Goal: Information Seeking & Learning: Find specific fact

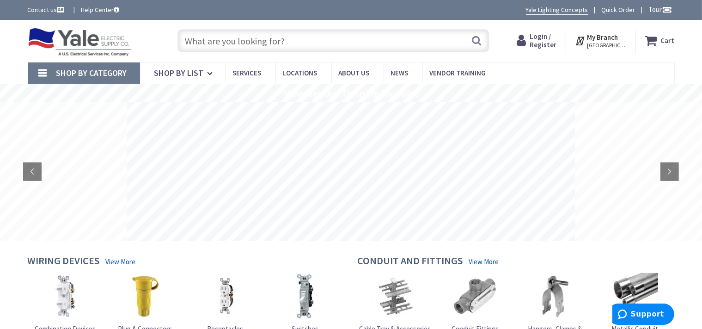
click at [605, 37] on strong "My Branch" at bounding box center [602, 37] width 31 height 9
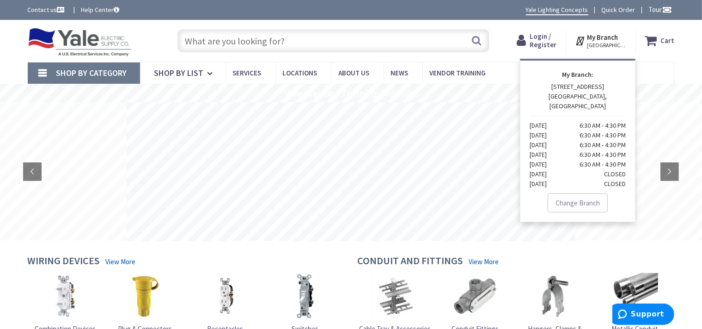
click at [273, 38] on input "text" at bounding box center [333, 40] width 312 height 23
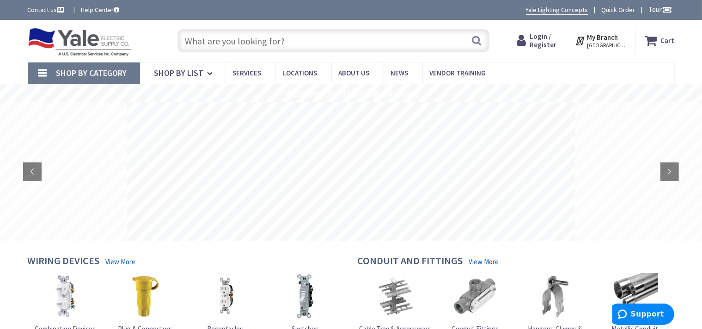
paste input "CHP30B100X5"
type input "CHP30B100X5"
click at [476, 42] on button "Search" at bounding box center [476, 40] width 12 height 21
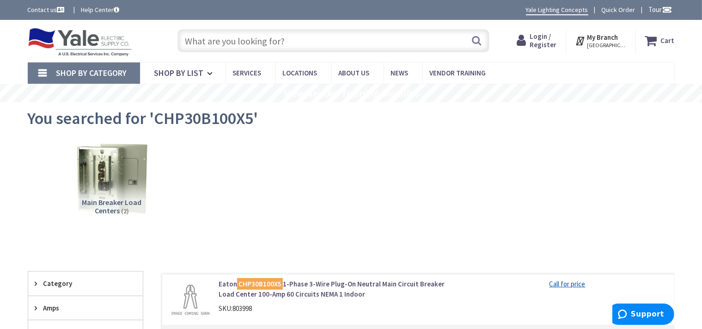
click at [230, 38] on input "text" at bounding box center [333, 40] width 312 height 23
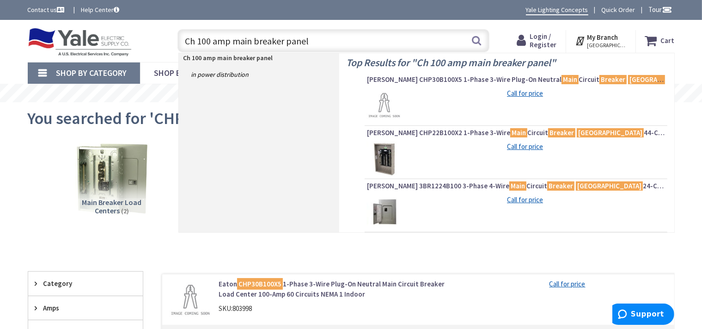
type input "Ch 100 amp main breaker panel"
click at [390, 159] on img at bounding box center [384, 158] width 35 height 35
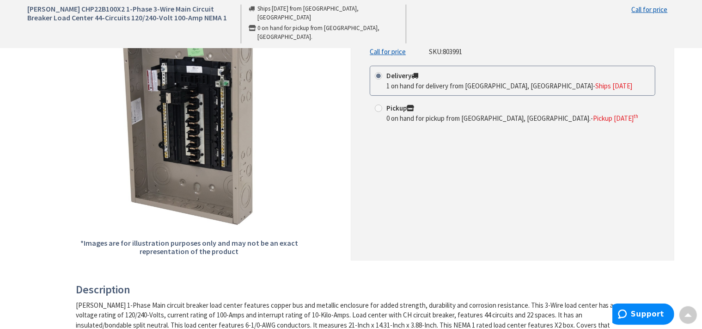
scroll to position [146, 0]
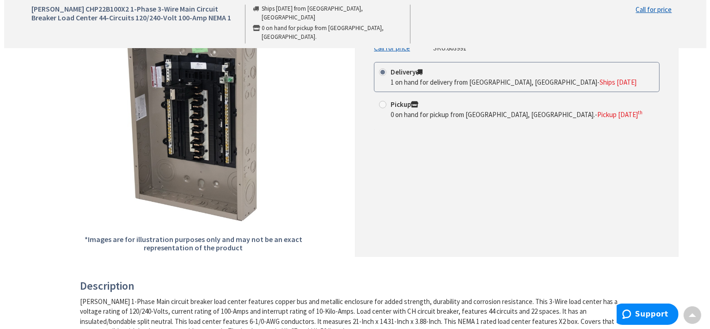
scroll to position [0, 0]
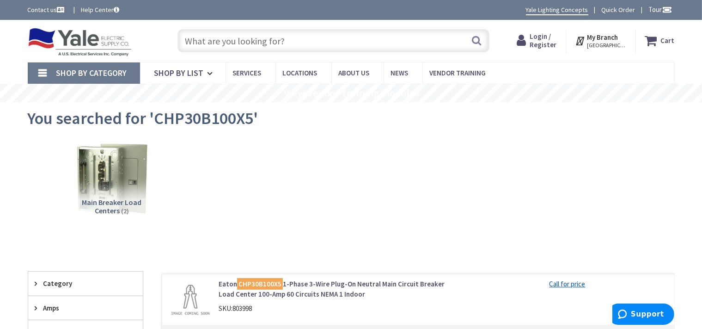
paste input "CHP30B100X5"
type input "CHP30B100X5"
click at [479, 40] on button "Search" at bounding box center [476, 40] width 12 height 21
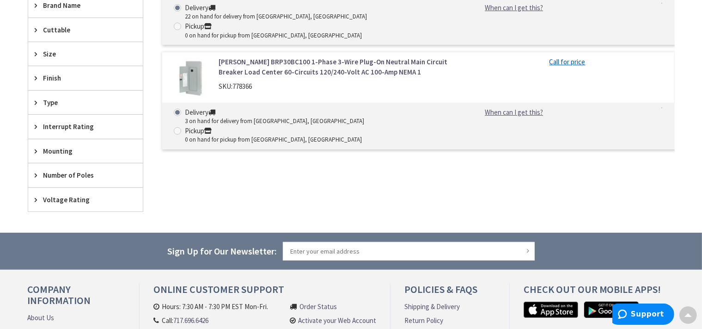
scroll to position [293, 0]
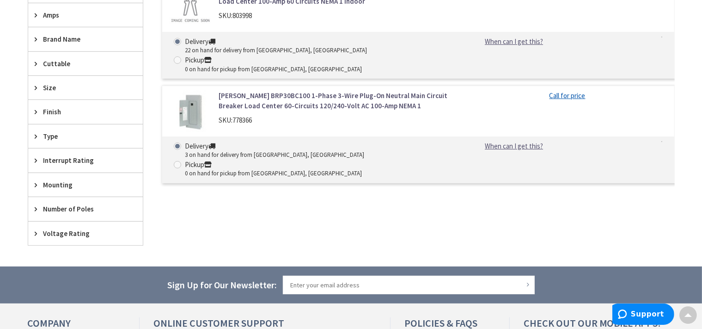
click at [293, 91] on link "[PERSON_NAME] BRP30BC100 1-Phase 3-Wire Plug-On Neutral Main Circuit Breaker Lo…" at bounding box center [336, 101] width 235 height 20
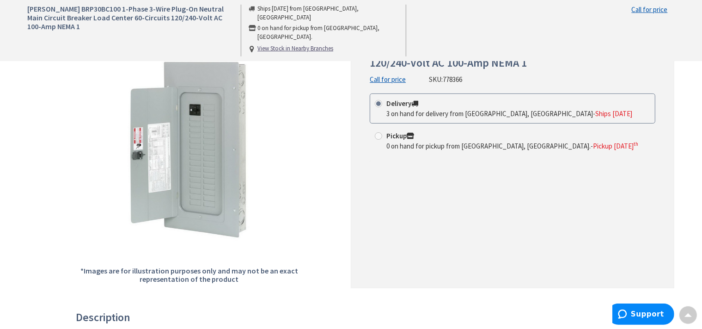
scroll to position [98, 0]
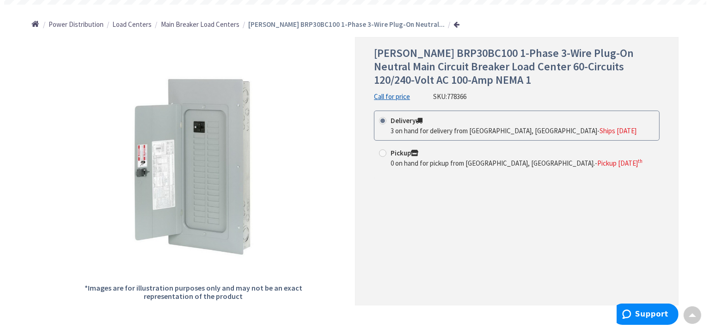
scroll to position [0, 0]
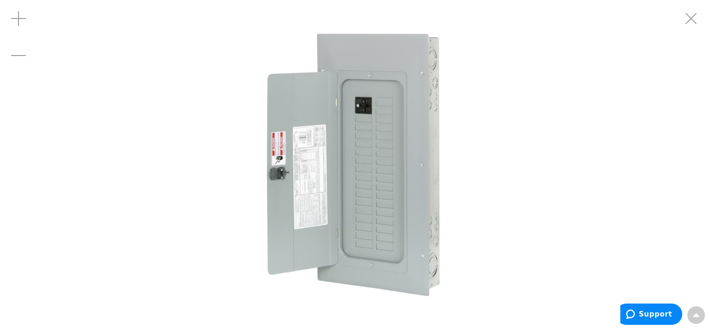
click at [315, 162] on img at bounding box center [355, 164] width 329 height 329
